Goal: Task Accomplishment & Management: Use online tool/utility

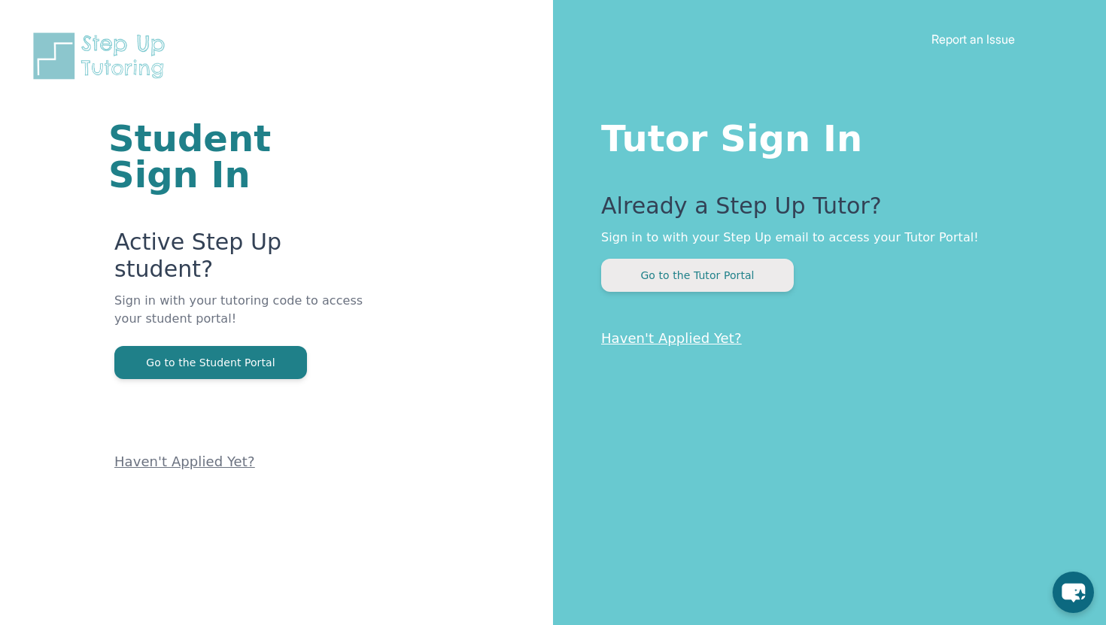
click at [670, 278] on button "Go to the Tutor Portal" at bounding box center [697, 275] width 193 height 33
click at [662, 274] on button "Go to the Tutor Portal" at bounding box center [697, 275] width 193 height 33
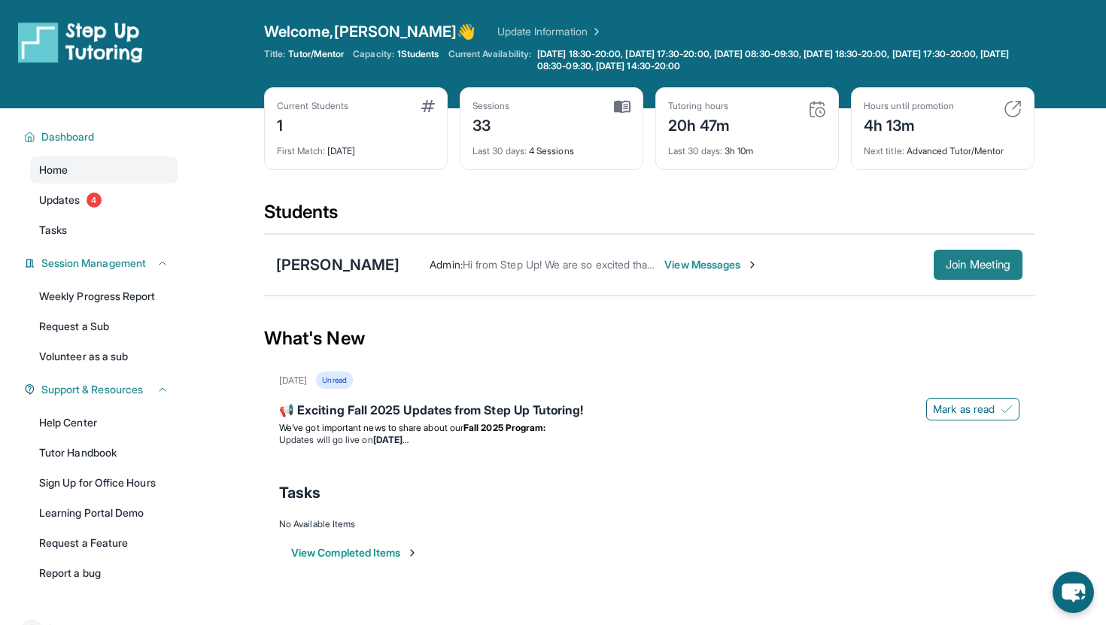
click at [933, 265] on button "Join Meeting" at bounding box center [977, 265] width 89 height 30
